Goal: Complete application form

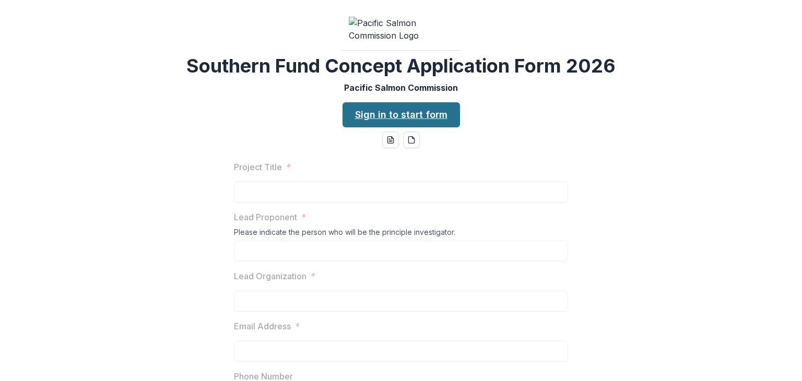
click at [396, 127] on link "Sign in to start form" at bounding box center [401, 114] width 117 height 25
